Goal: Find contact information: Find contact information

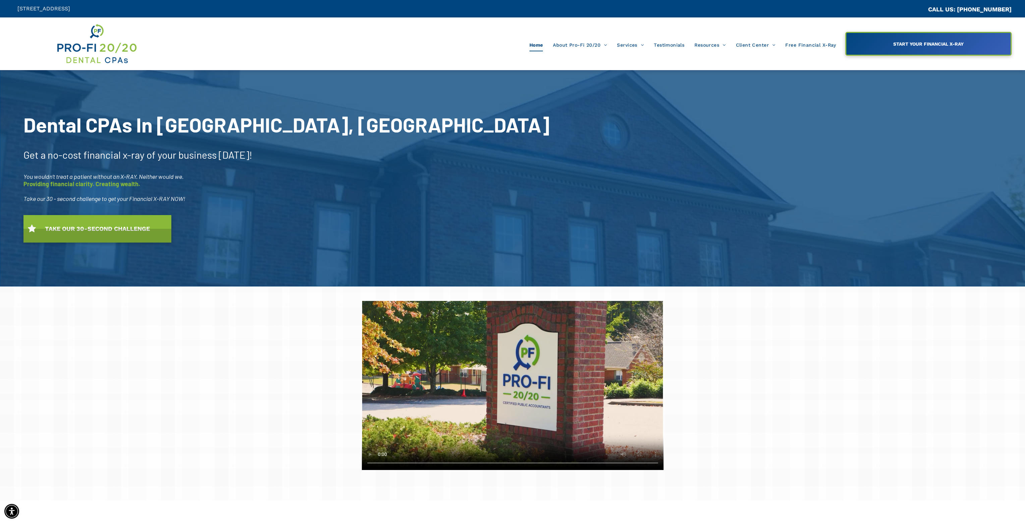
click at [590, 75] on link "Meet Our Team" at bounding box center [586, 78] width 63 height 19
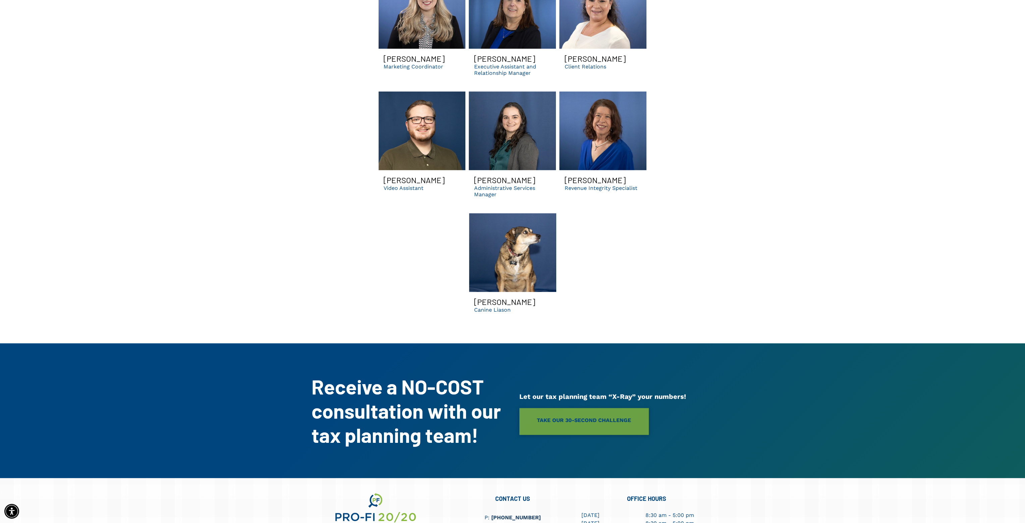
scroll to position [2146, 0]
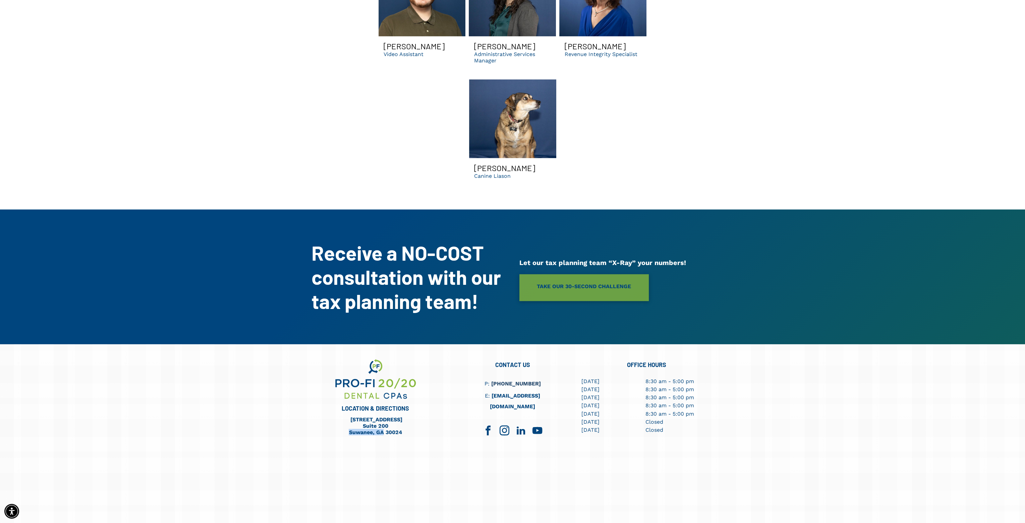
drag, startPoint x: 345, startPoint y: 414, endPoint x: 384, endPoint y: 418, distance: 39.1
click at [384, 418] on div "[STREET_ADDRESS] [STREET_ADDRESS]" at bounding box center [375, 425] width 87 height 20
copy link "Suwanee, [GEOGRAPHIC_DATA]"
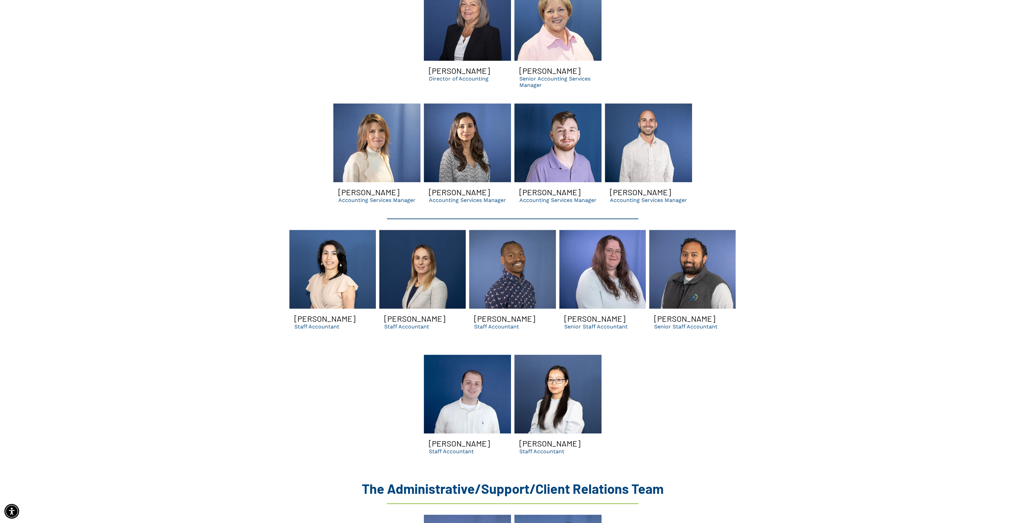
scroll to position [1308, 0]
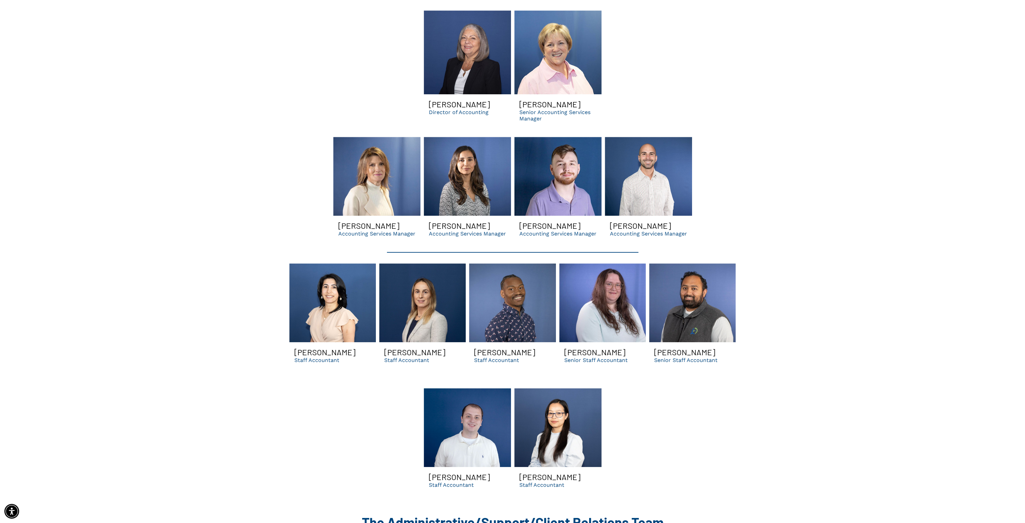
click at [462, 167] on link "Carolina Smiling | dental accounting services manager in GA | dso consulting" at bounding box center [467, 176] width 87 height 79
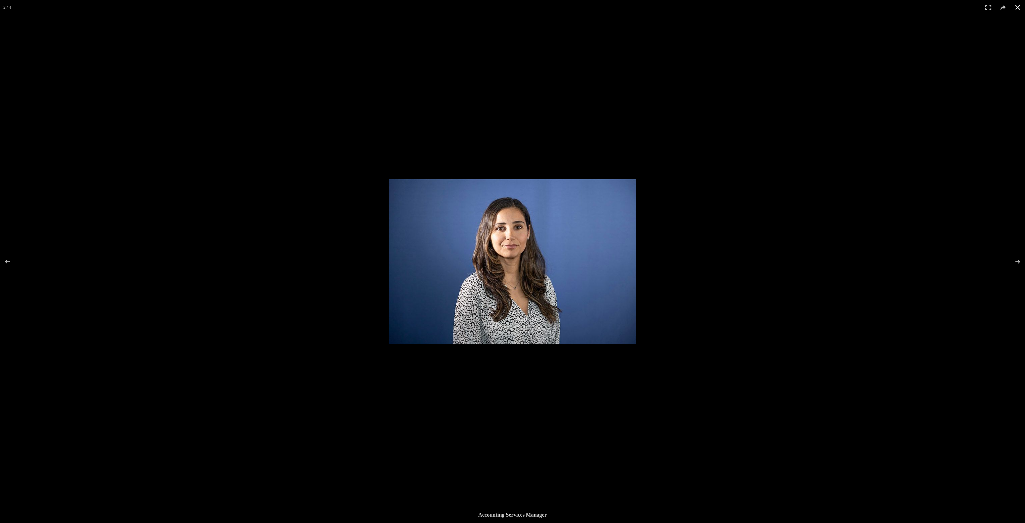
click at [1021, 10] on button at bounding box center [1018, 7] width 15 height 15
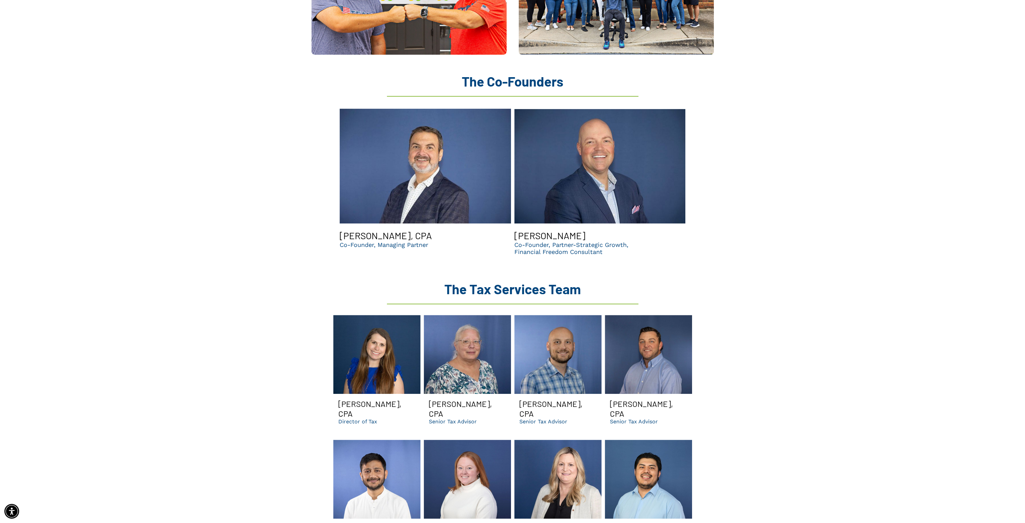
scroll to position [570, 0]
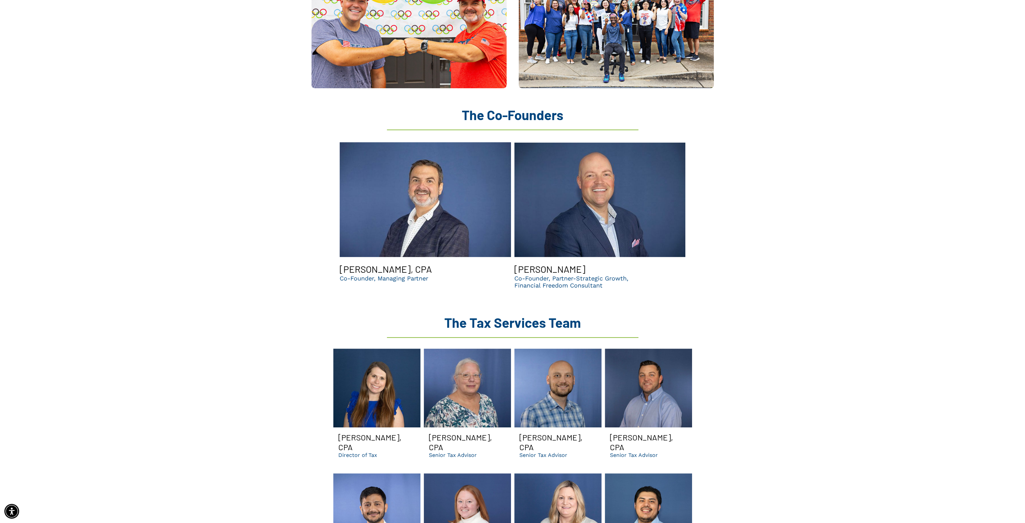
click at [362, 384] on link "Michelle Smiling | Dental CPA and accounting consultants in GA" at bounding box center [376, 387] width 87 height 79
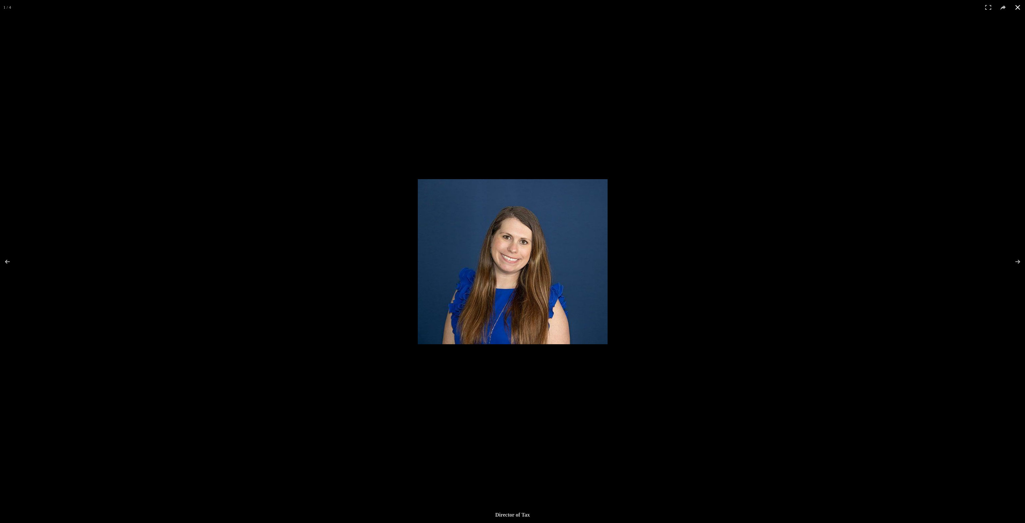
click at [1014, 8] on button at bounding box center [1018, 7] width 15 height 15
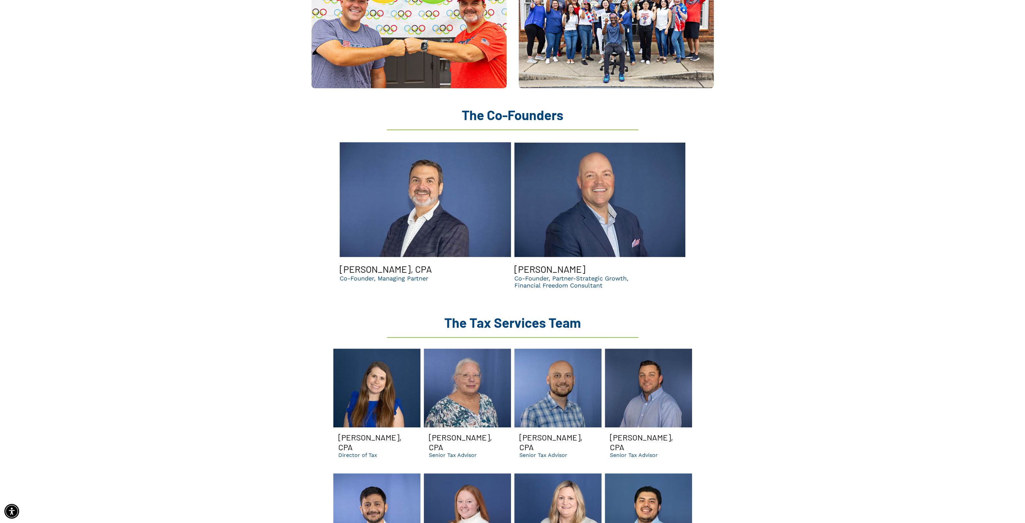
click at [349, 452] on p "Director of Tax" at bounding box center [357, 455] width 39 height 6
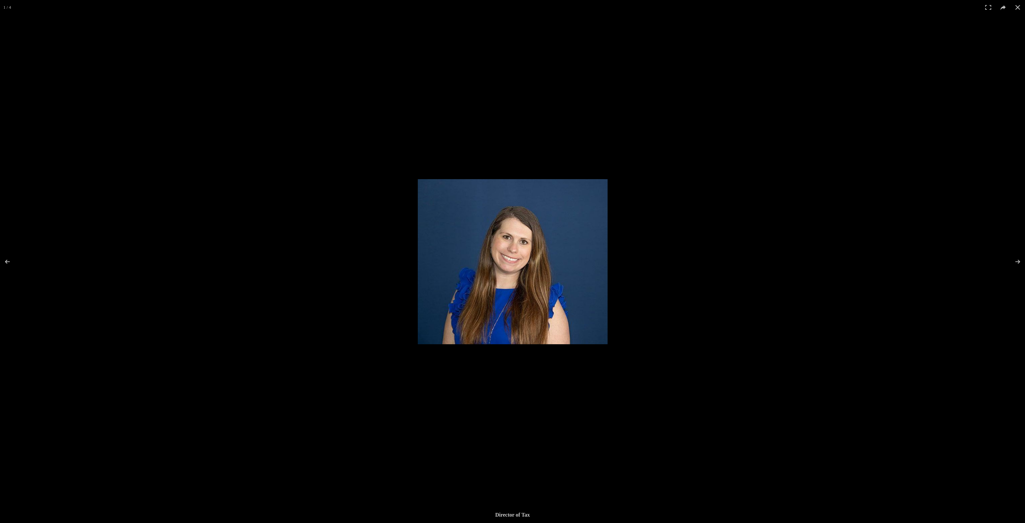
click at [1018, 10] on button at bounding box center [1018, 7] width 15 height 15
